Goal: Information Seeking & Learning: Learn about a topic

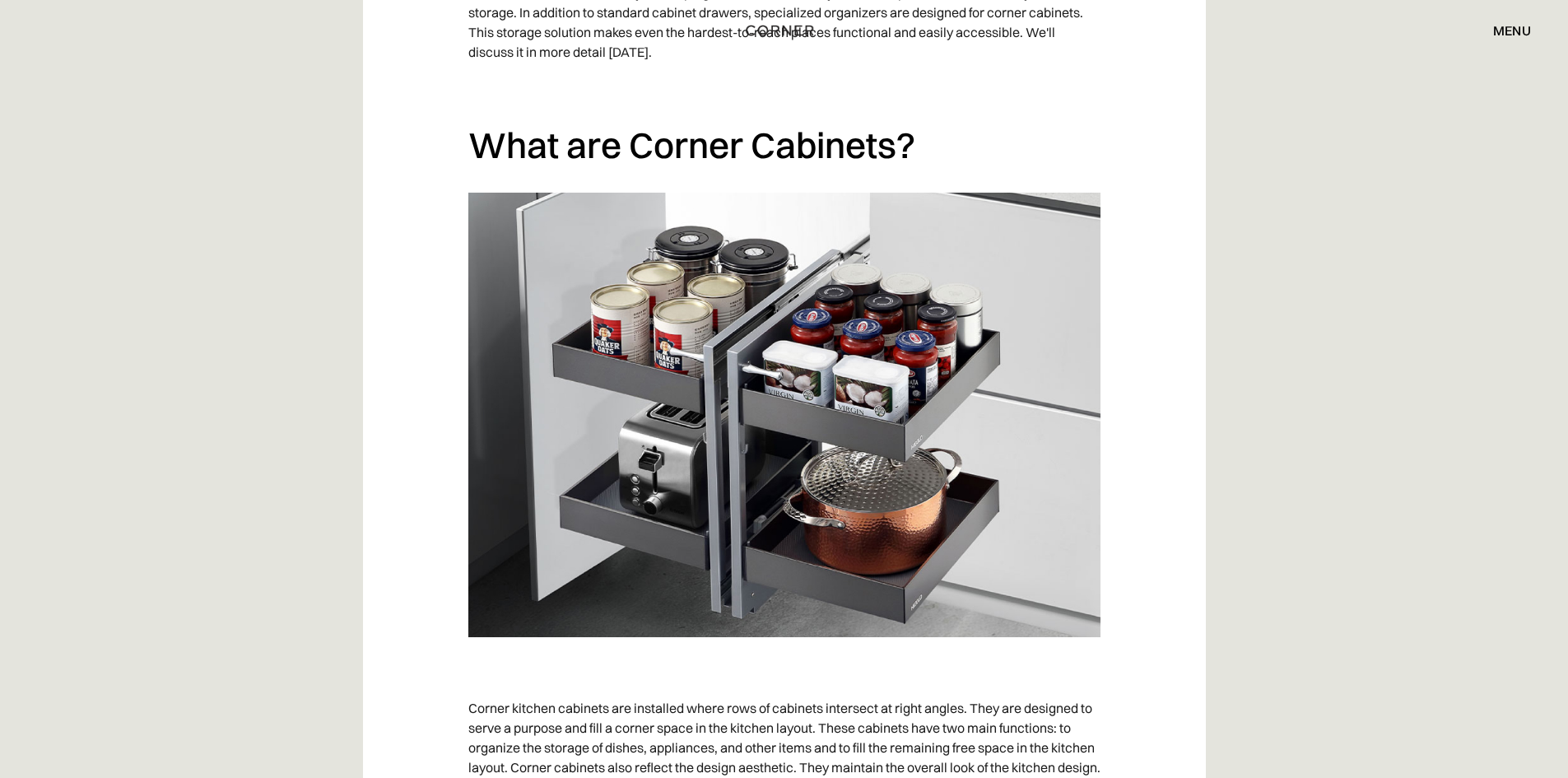
scroll to position [1481, 0]
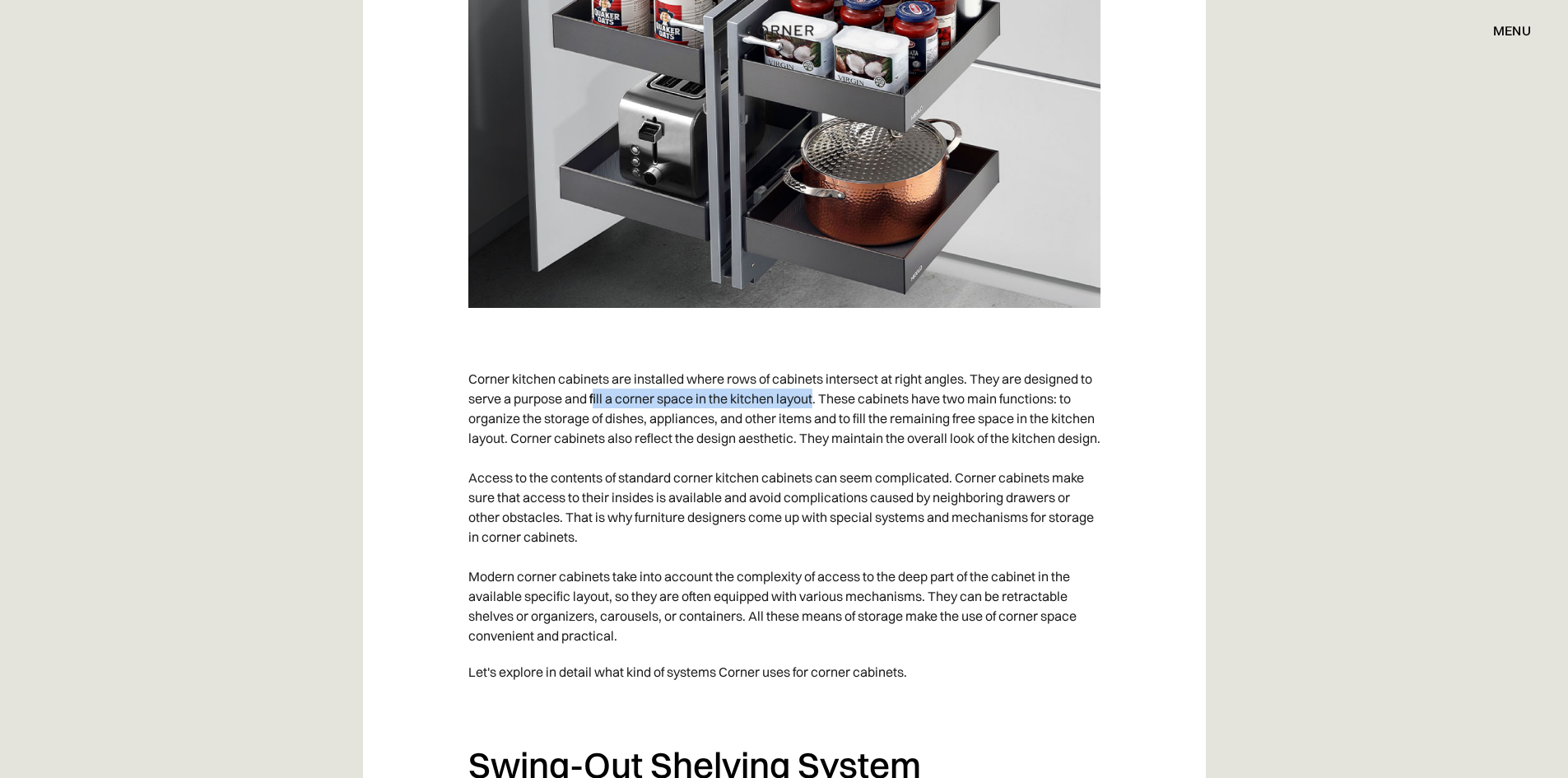
drag, startPoint x: 593, startPoint y: 397, endPoint x: 817, endPoint y: 396, distance: 224.0
click at [817, 396] on p "Corner kitchen cabinets are installed where rows of cabinets intersect at right…" at bounding box center [785, 507] width 632 height 293
copy p "ill a corner space in the kitchen layout"
drag, startPoint x: 606, startPoint y: 420, endPoint x: 816, endPoint y: 419, distance: 210.0
click at [816, 419] on p "Corner kitchen cabinets are installed where rows of cabinets intersect at right…" at bounding box center [785, 507] width 632 height 293
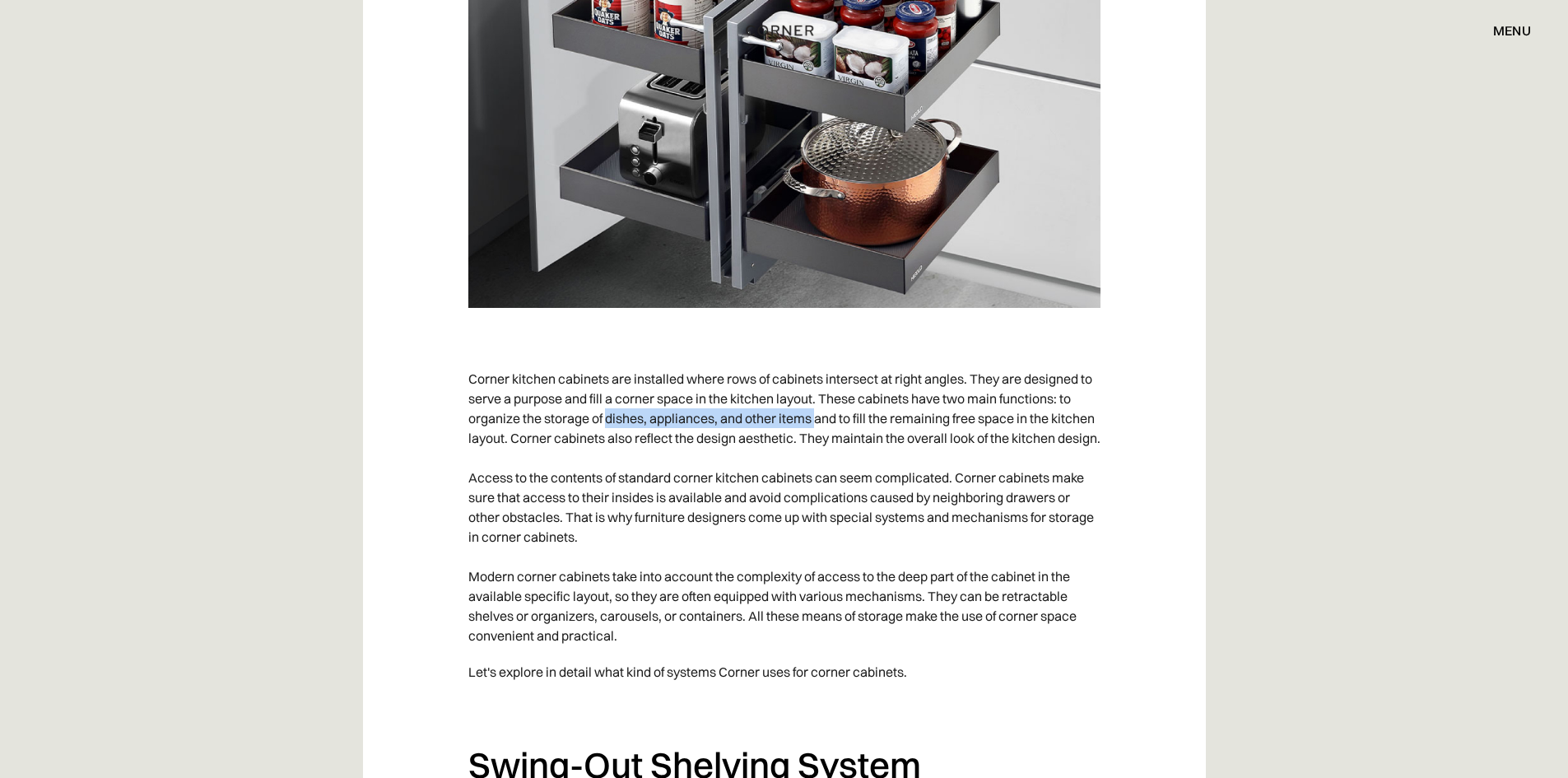
copy p "dishes, appliances, and other items"
click at [728, 468] on p "Corner kitchen cabinets are installed where rows of cabinets intersect at right…" at bounding box center [785, 507] width 632 height 293
drag, startPoint x: 896, startPoint y: 417, endPoint x: 1083, endPoint y: 423, distance: 187.1
click at [1083, 423] on p "Corner kitchen cabinets are installed where rows of cabinets intersect at right…" at bounding box center [785, 507] width 632 height 293
click at [903, 429] on p "Corner kitchen cabinets are installed where rows of cabinets intersect at right…" at bounding box center [785, 507] width 632 height 293
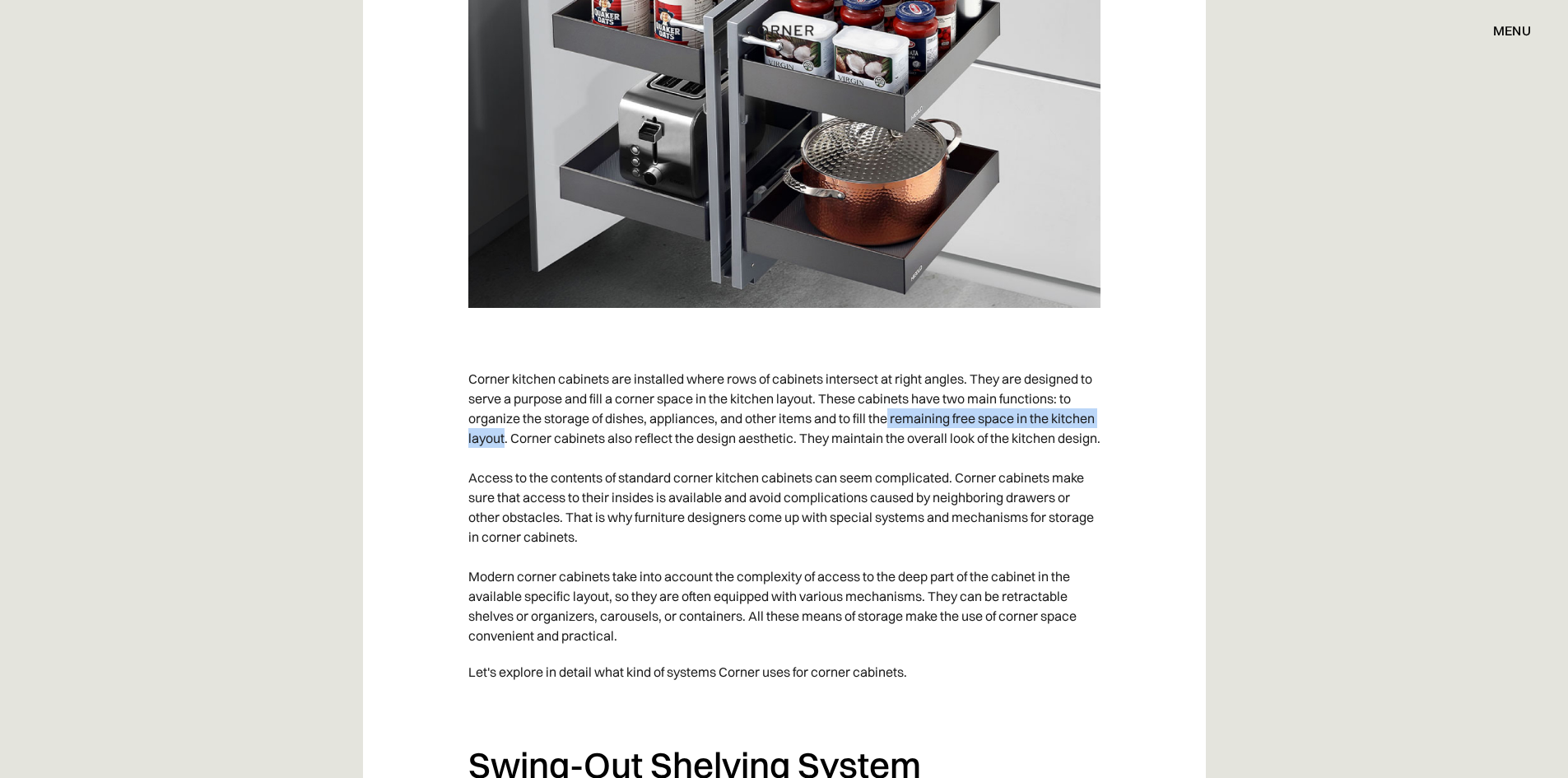
drag, startPoint x: 892, startPoint y: 420, endPoint x: 504, endPoint y: 438, distance: 388.4
click at [504, 438] on p "Corner kitchen cabinets are installed where rows of cabinets intersect at right…" at bounding box center [785, 507] width 632 height 293
copy p "remaining free space in the kitchen layout"
click at [651, 445] on p "Corner kitchen cabinets are installed where rows of cabinets intersect at right…" at bounding box center [785, 507] width 632 height 293
drag, startPoint x: 913, startPoint y: 440, endPoint x: 920, endPoint y: 456, distance: 17.5
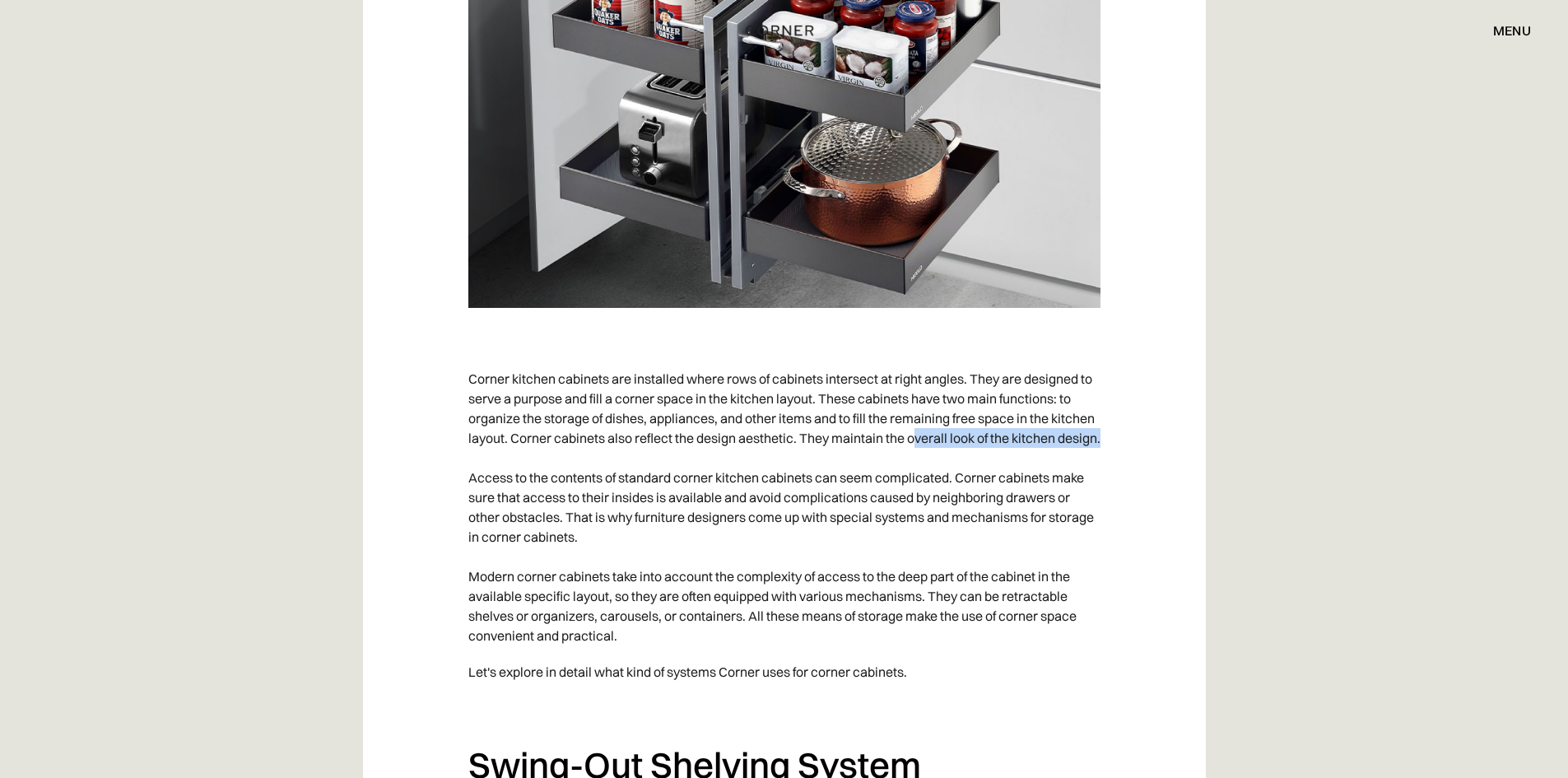
click at [920, 456] on p "Corner kitchen cabinets are installed where rows of cabinets intersect at right…" at bounding box center [785, 507] width 632 height 293
copy p "verall look of the kitchen design."
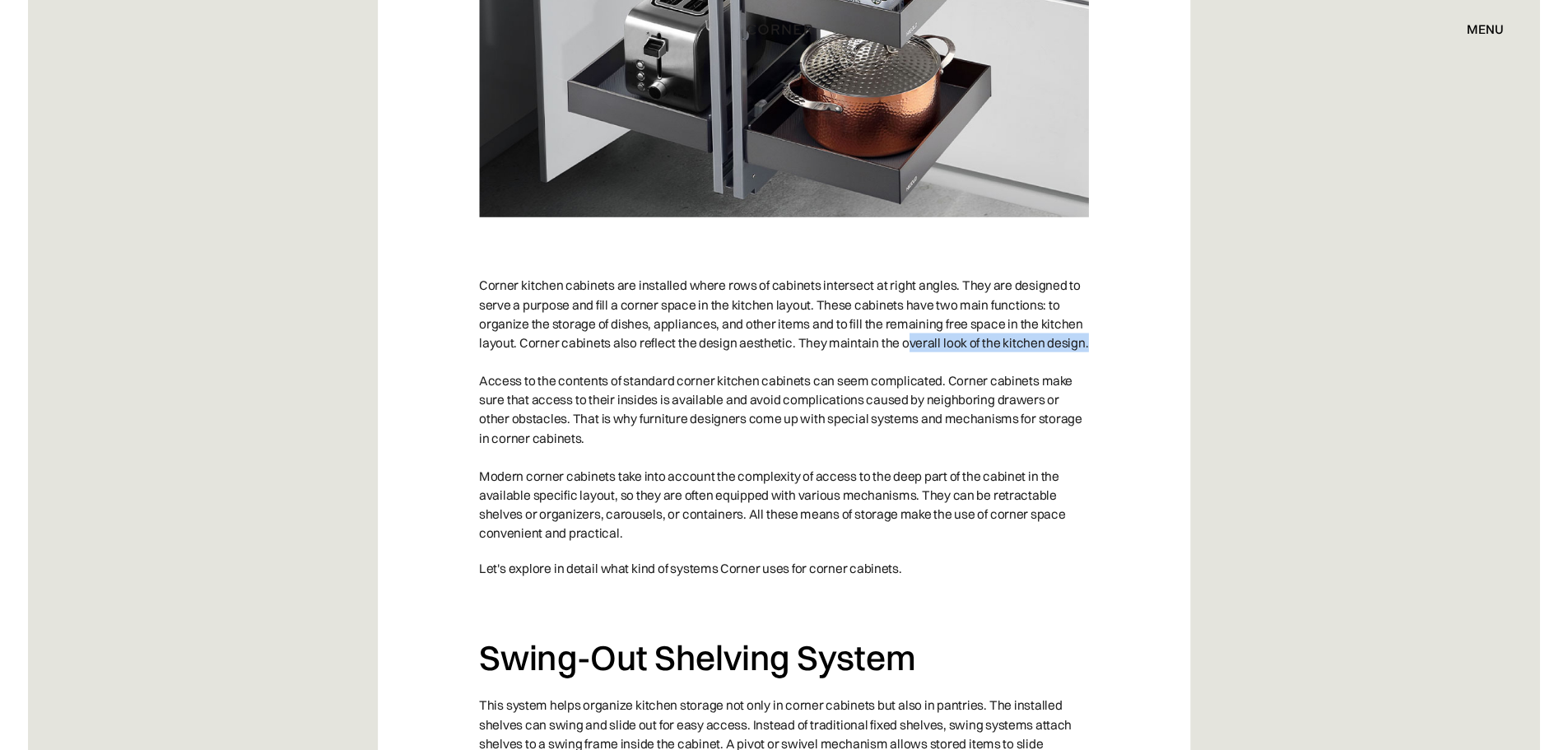
scroll to position [1647, 0]
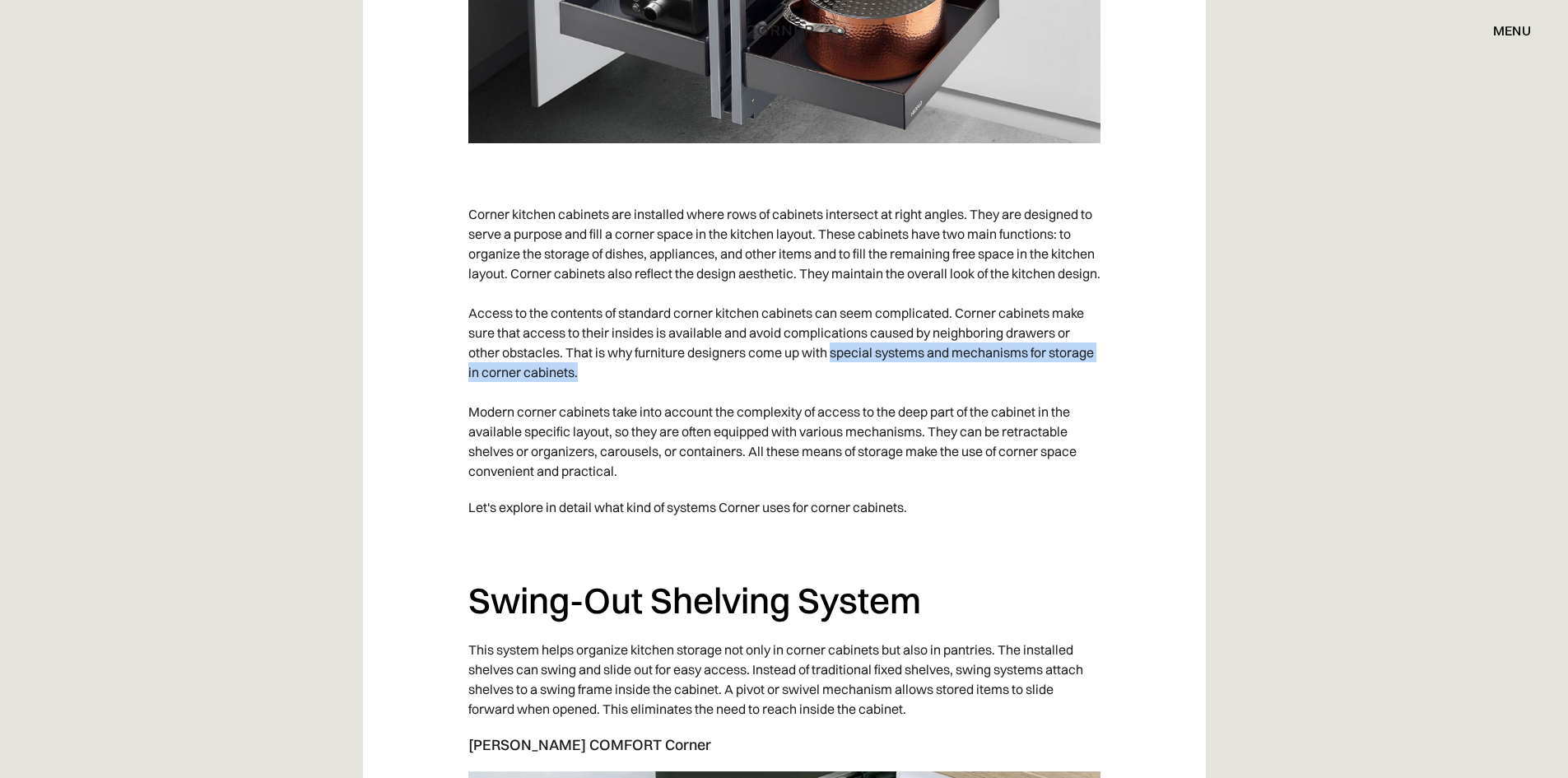
drag, startPoint x: 832, startPoint y: 375, endPoint x: 837, endPoint y: 384, distance: 10.3
click at [837, 384] on p "Corner kitchen cabinets are installed where rows of cabinets intersect at right…" at bounding box center [785, 342] width 632 height 293
copy p "special systems and mechanisms for storage in corner cabinets."
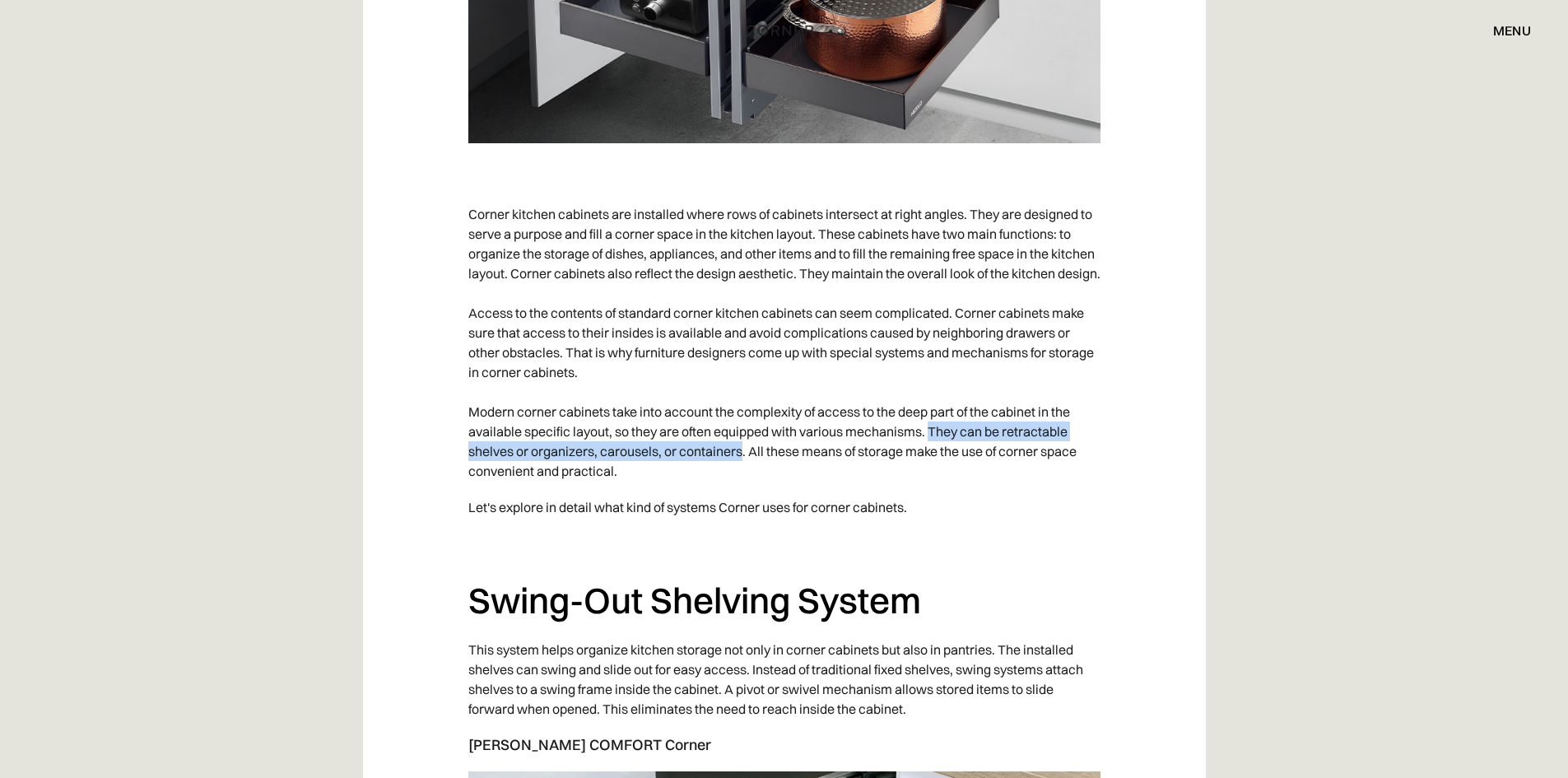
drag, startPoint x: 931, startPoint y: 450, endPoint x: 744, endPoint y: 466, distance: 187.7
click at [744, 466] on p "Corner kitchen cabinets are installed where rows of cabinets intersect at right…" at bounding box center [785, 342] width 632 height 293
copy p "They can be retractable shelves or organizers, carousels, or containers"
drag, startPoint x: 469, startPoint y: 494, endPoint x: 626, endPoint y: 489, distance: 157.1
click at [626, 489] on p "Corner kitchen cabinets are installed where rows of cabinets intersect at right…" at bounding box center [785, 342] width 632 height 293
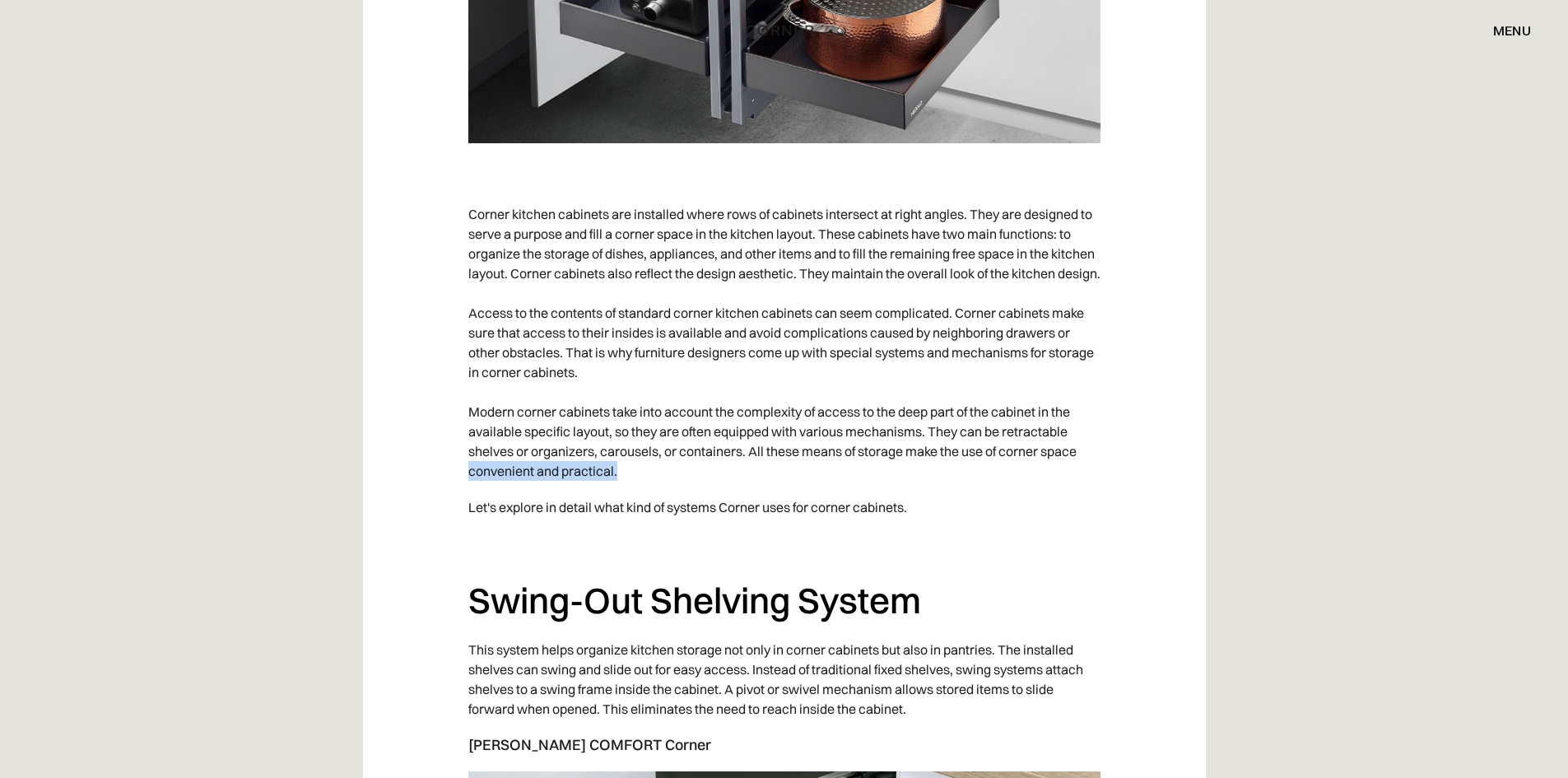
copy p "convenient and practical."
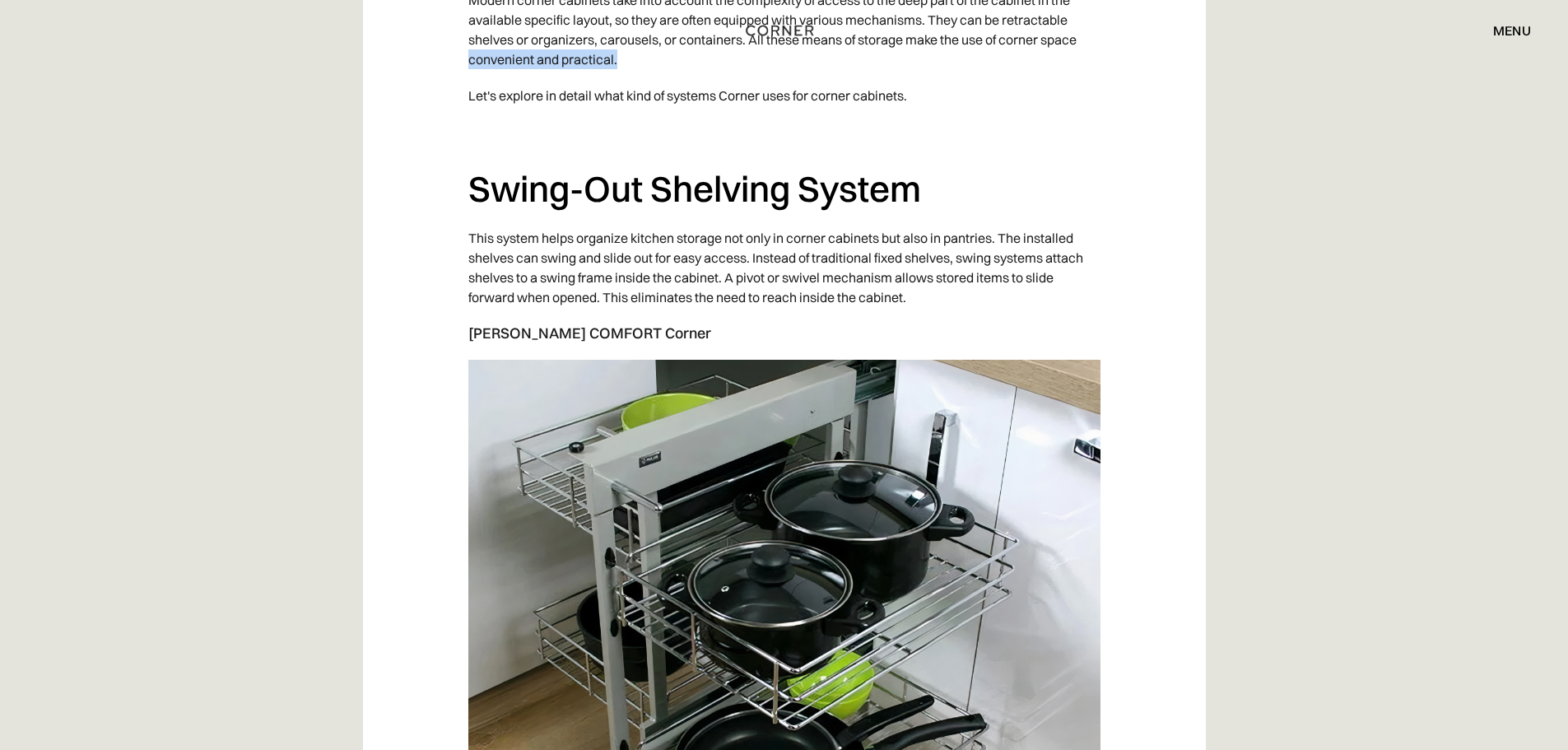
scroll to position [2388, 0]
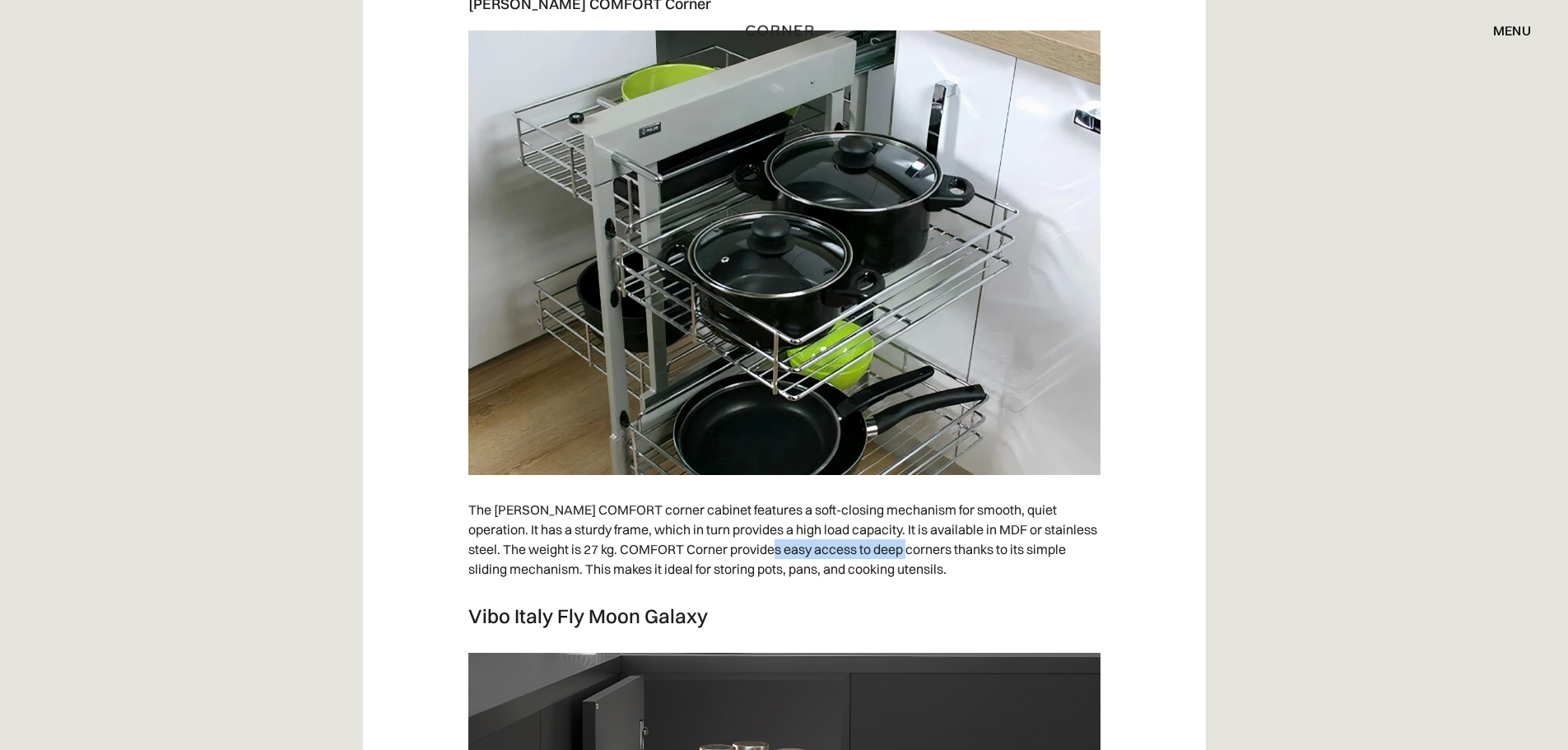
drag, startPoint x: 756, startPoint y: 569, endPoint x: 894, endPoint y: 567, distance: 138.0
click at [894, 567] on p "The [PERSON_NAME] COMFORT corner cabinet features a soft-closing mechanism for …" at bounding box center [785, 538] width 632 height 95
copy p "access to deep corners"
drag, startPoint x: 575, startPoint y: 591, endPoint x: 920, endPoint y: 590, distance: 345.0
click at [920, 587] on p "The [PERSON_NAME] COMFORT corner cabinet features a soft-closing mechanism for …" at bounding box center [785, 538] width 632 height 95
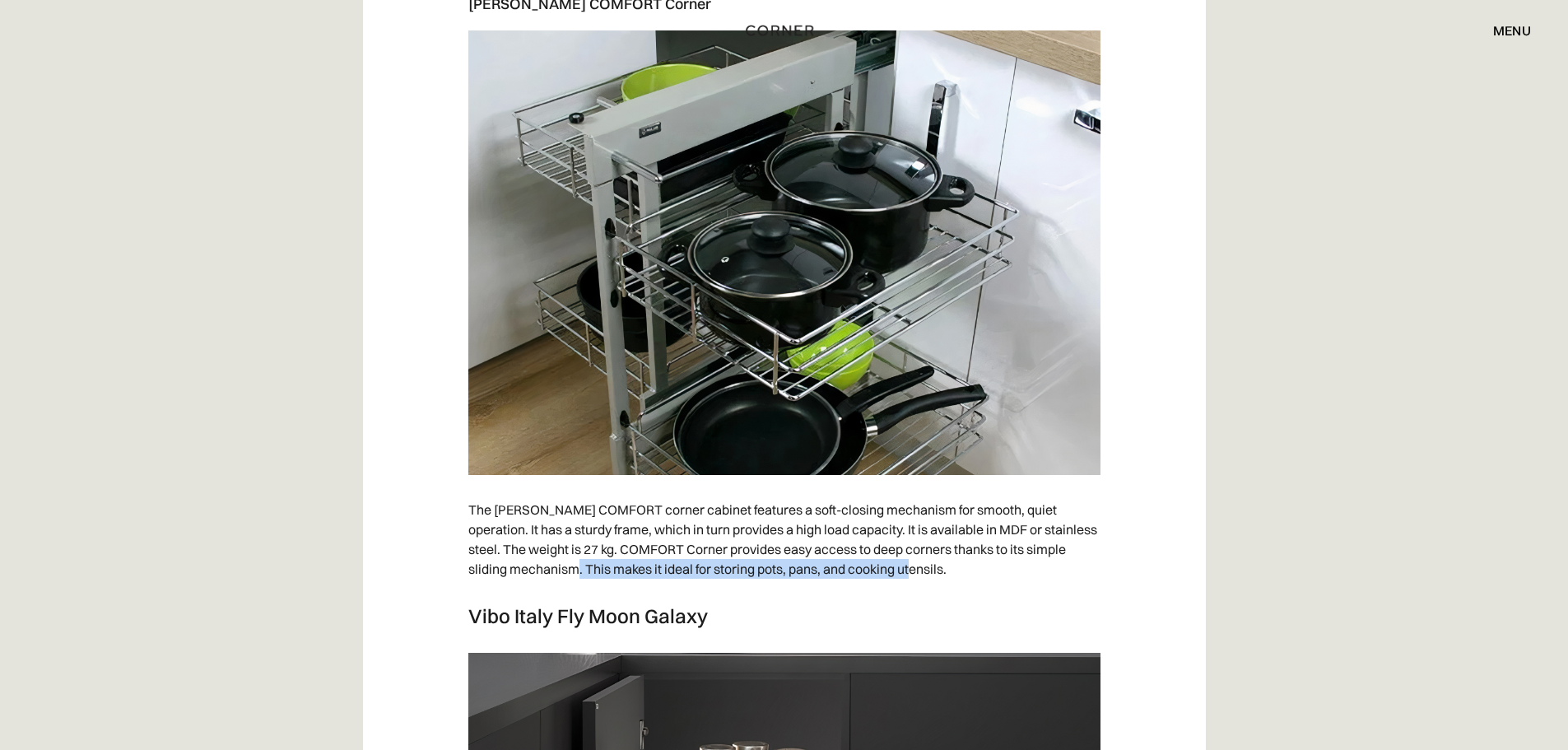
copy p "makes it ideal for storing pots, pans, and cooking utensils."
